Goal: Transaction & Acquisition: Obtain resource

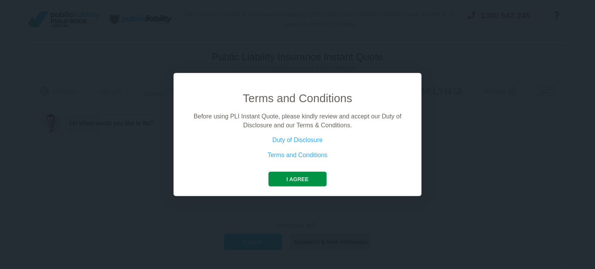
click at [301, 179] on button "I agree" at bounding box center [297, 179] width 58 height 15
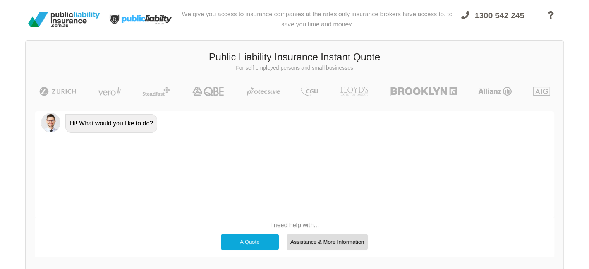
scroll to position [53, 0]
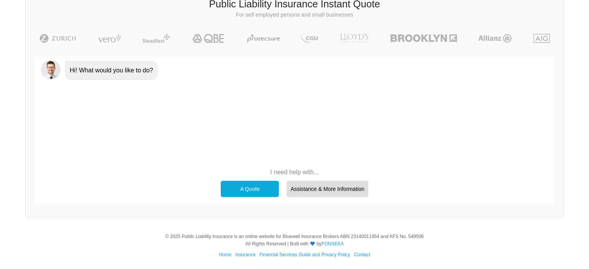
click at [253, 186] on div "A Quote" at bounding box center [250, 189] width 58 height 16
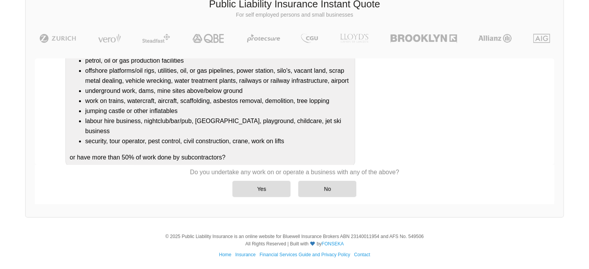
scroll to position [105, 0]
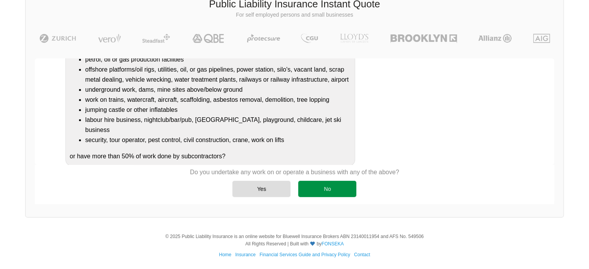
click at [318, 187] on div "No" at bounding box center [327, 189] width 58 height 16
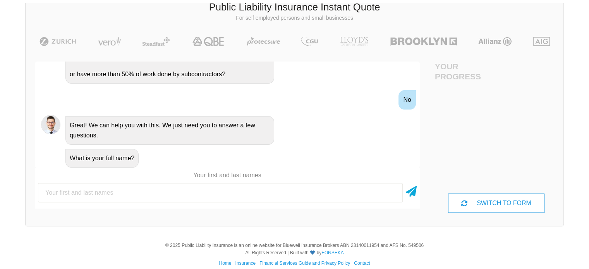
scroll to position [53, 0]
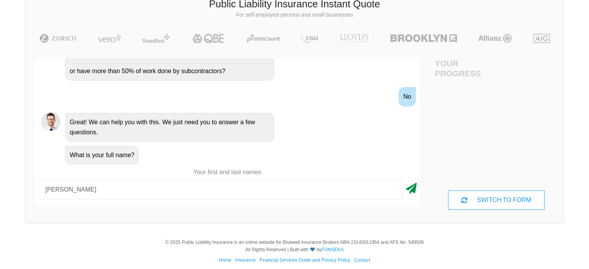
type input "[PERSON_NAME]"
click at [414, 188] on icon at bounding box center [411, 187] width 11 height 14
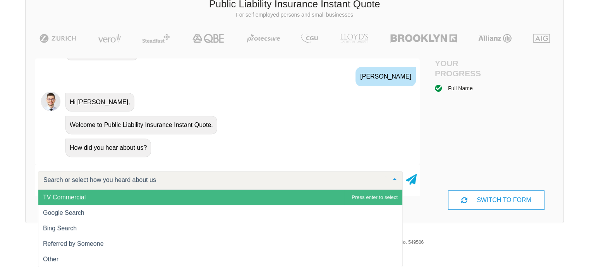
scroll to position [59, 0]
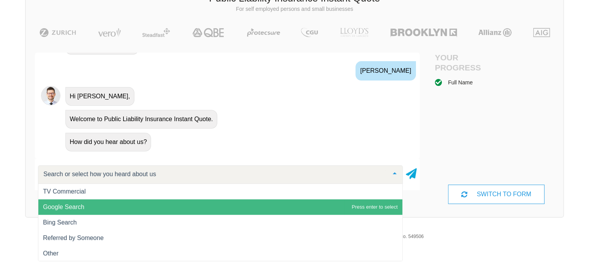
click at [70, 201] on span "Google Search" at bounding box center [220, 206] width 364 height 15
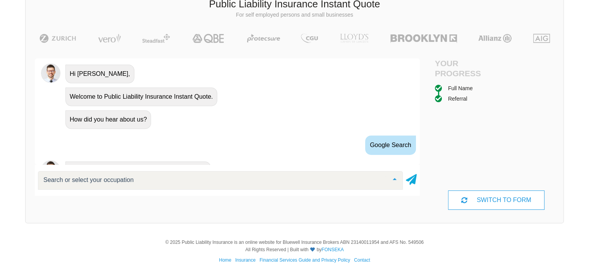
scroll to position [390, 0]
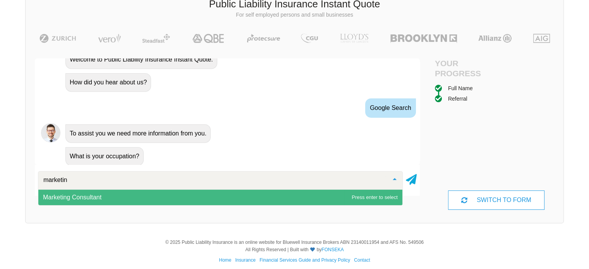
type input "marketing"
click at [92, 192] on span "Marketing Consultant" at bounding box center [220, 197] width 364 height 15
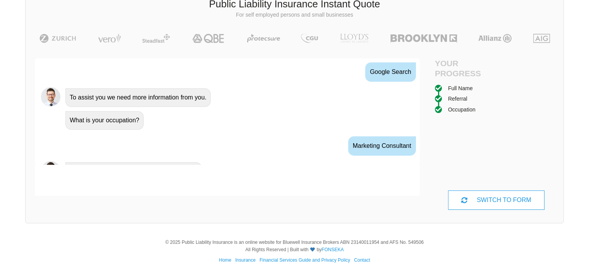
scroll to position [440, 0]
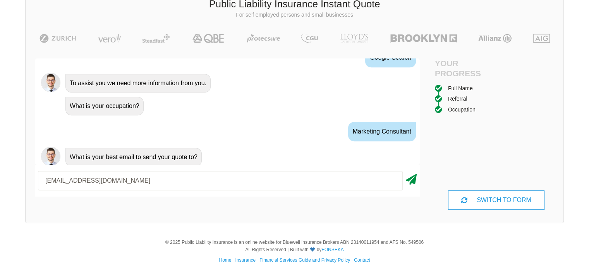
type input "[EMAIL_ADDRESS][DOMAIN_NAME]"
click at [411, 180] on icon at bounding box center [411, 178] width 11 height 14
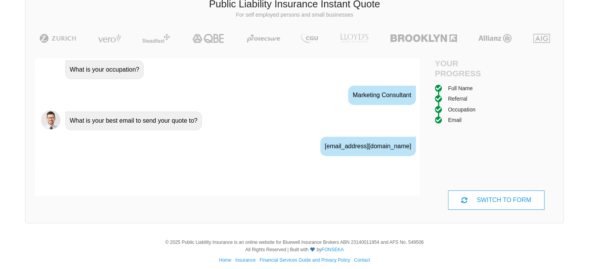
scroll to position [491, 0]
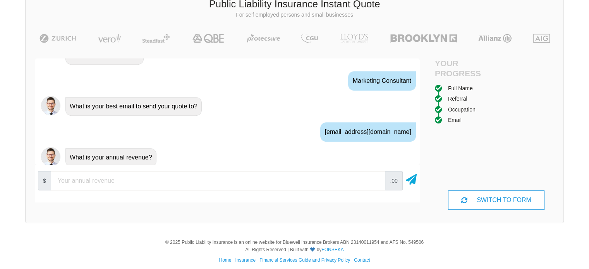
click at [81, 153] on div "What is your annual revenue?" at bounding box center [110, 157] width 91 height 19
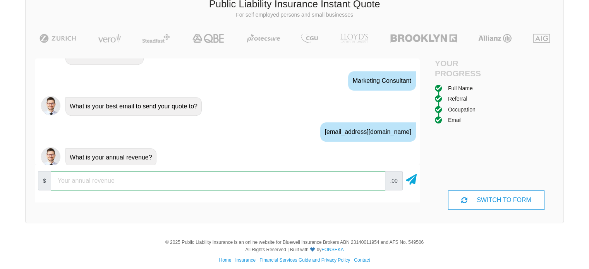
click at [115, 174] on input "number" at bounding box center [218, 180] width 335 height 19
click at [71, 178] on input "5000000" at bounding box center [218, 180] width 335 height 19
click at [60, 180] on input "5000000" at bounding box center [218, 180] width 335 height 19
type input "5000000"
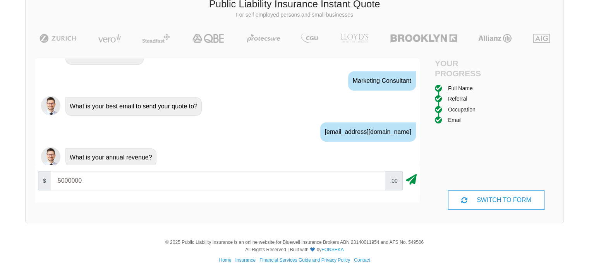
click at [409, 182] on icon at bounding box center [411, 178] width 11 height 14
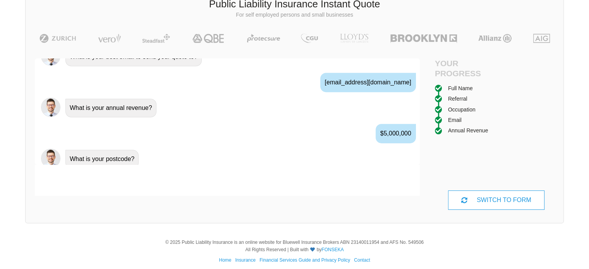
scroll to position [542, 0]
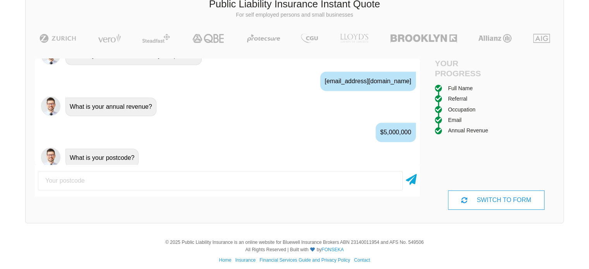
click at [131, 186] on input "number" at bounding box center [220, 180] width 365 height 19
type input "4575"
click at [411, 179] on icon at bounding box center [411, 178] width 11 height 14
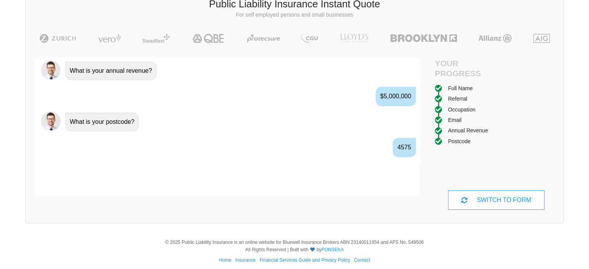
scroll to position [593, 0]
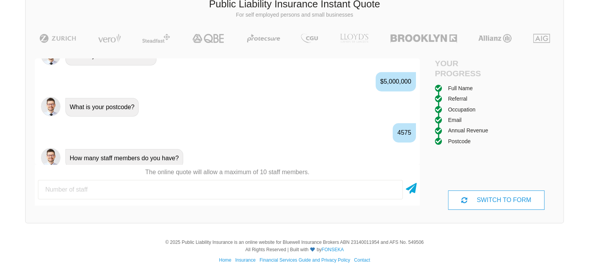
click at [172, 187] on input "number" at bounding box center [220, 189] width 365 height 19
click at [414, 192] on icon at bounding box center [411, 187] width 11 height 14
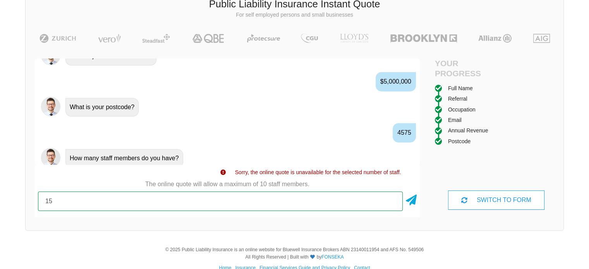
click at [336, 200] on input "15" at bounding box center [220, 201] width 365 height 19
type input "10"
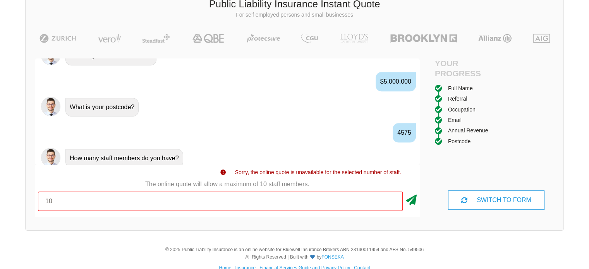
click at [411, 199] on icon at bounding box center [411, 199] width 11 height 14
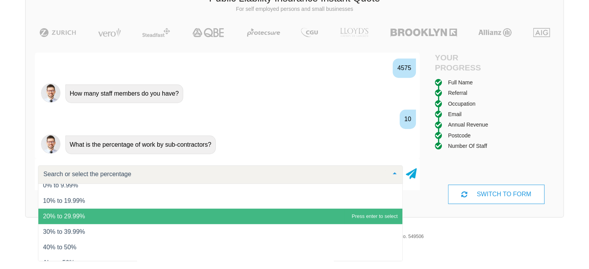
scroll to position [31, 0]
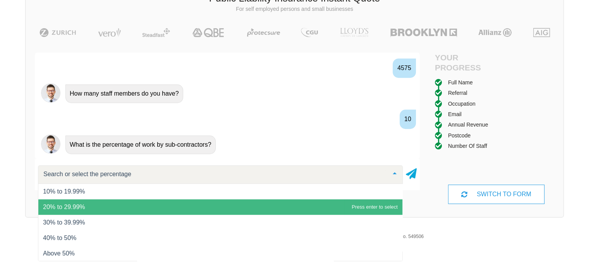
click at [92, 207] on span "20% to 29.99%" at bounding box center [220, 206] width 364 height 15
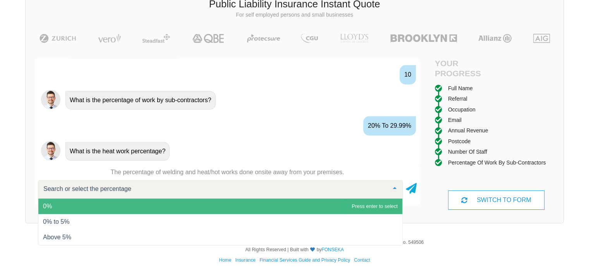
scroll to position [59, 0]
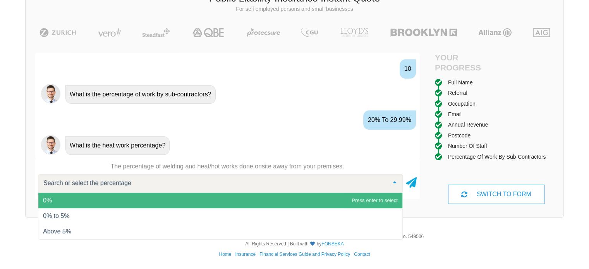
click at [178, 194] on span "0%" at bounding box center [220, 200] width 364 height 15
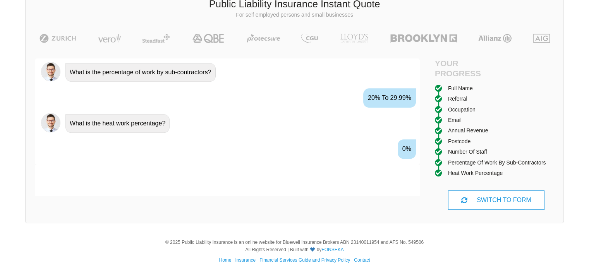
scroll to position [744, 0]
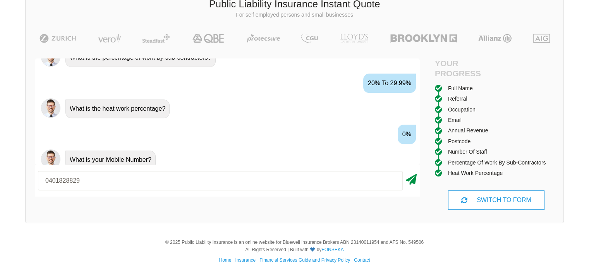
type input "0401828829"
click at [416, 179] on icon at bounding box center [411, 178] width 11 height 14
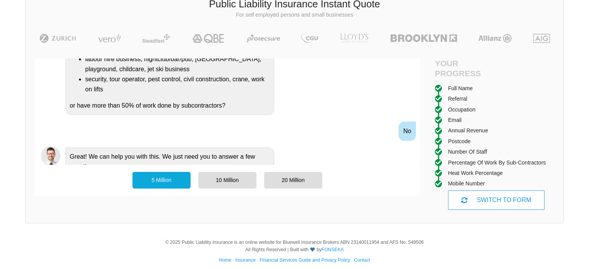
scroll to position [0, 0]
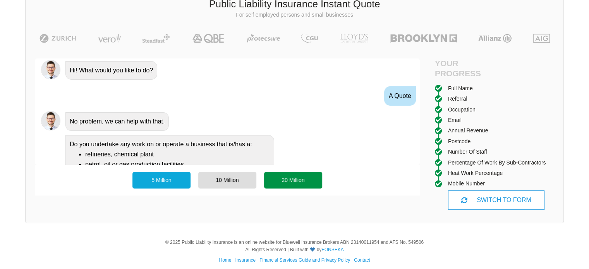
click at [293, 183] on div "20 Million" at bounding box center [293, 180] width 58 height 16
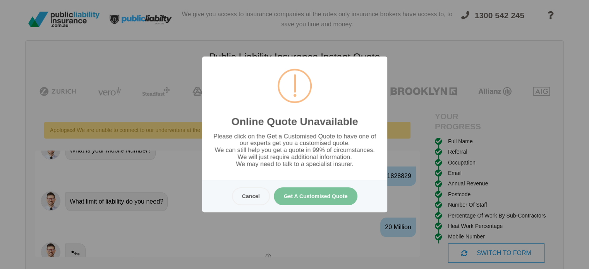
click at [320, 201] on button "Get A Customised Quote" at bounding box center [315, 196] width 84 height 18
